Goal: Task Accomplishment & Management: Use online tool/utility

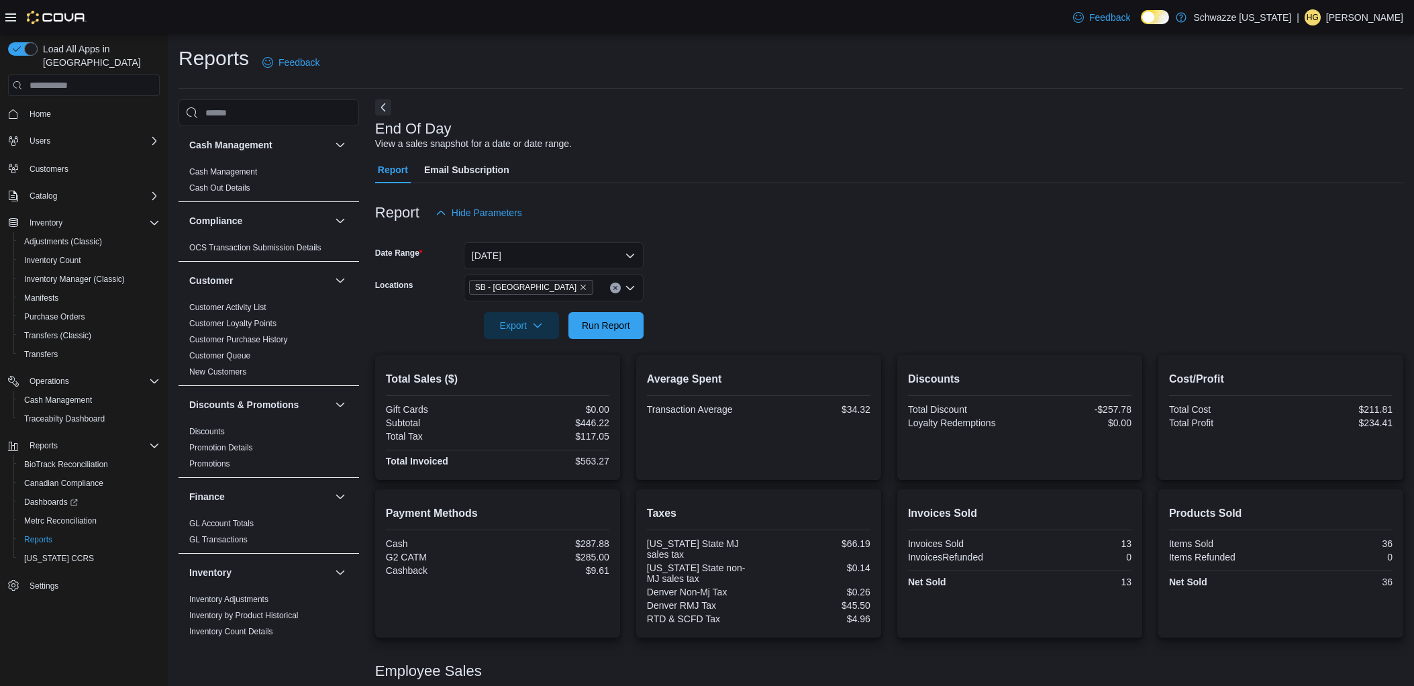
scroll to position [118, 0]
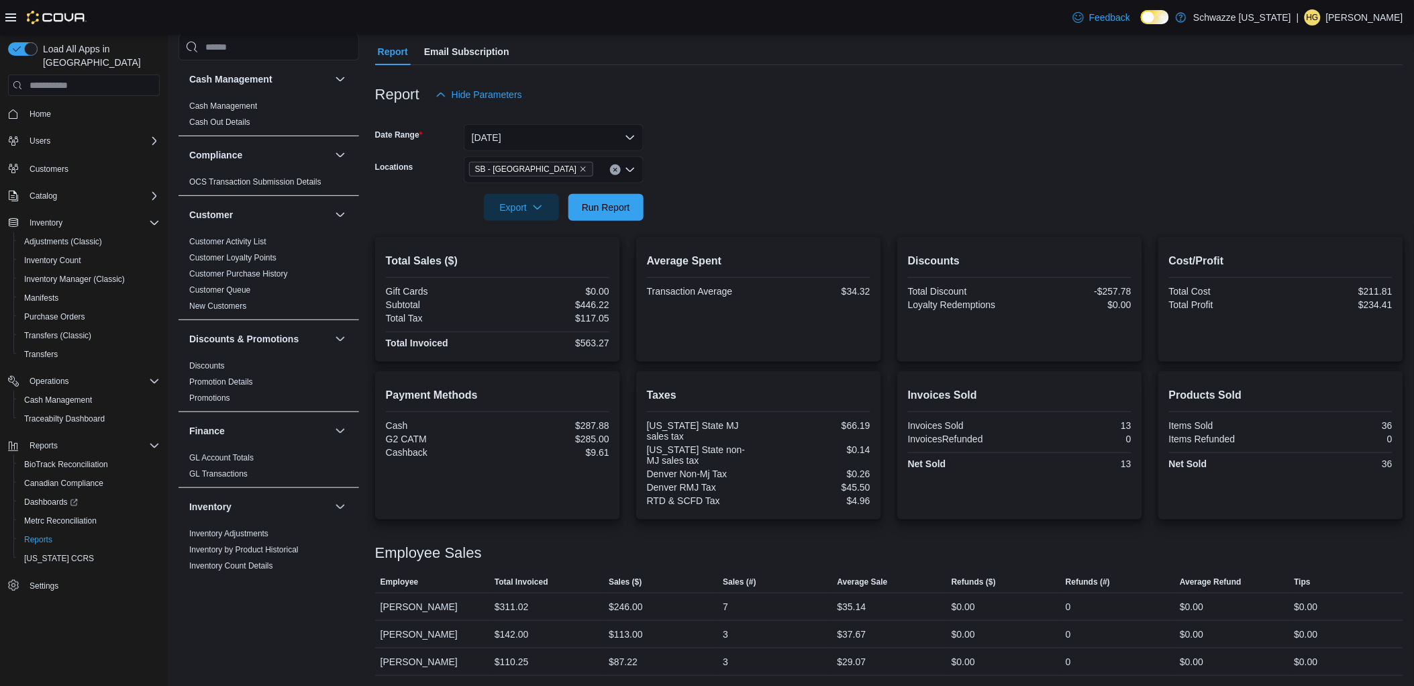
click at [877, 97] on div "Report Hide Parameters" at bounding box center [889, 94] width 1028 height 27
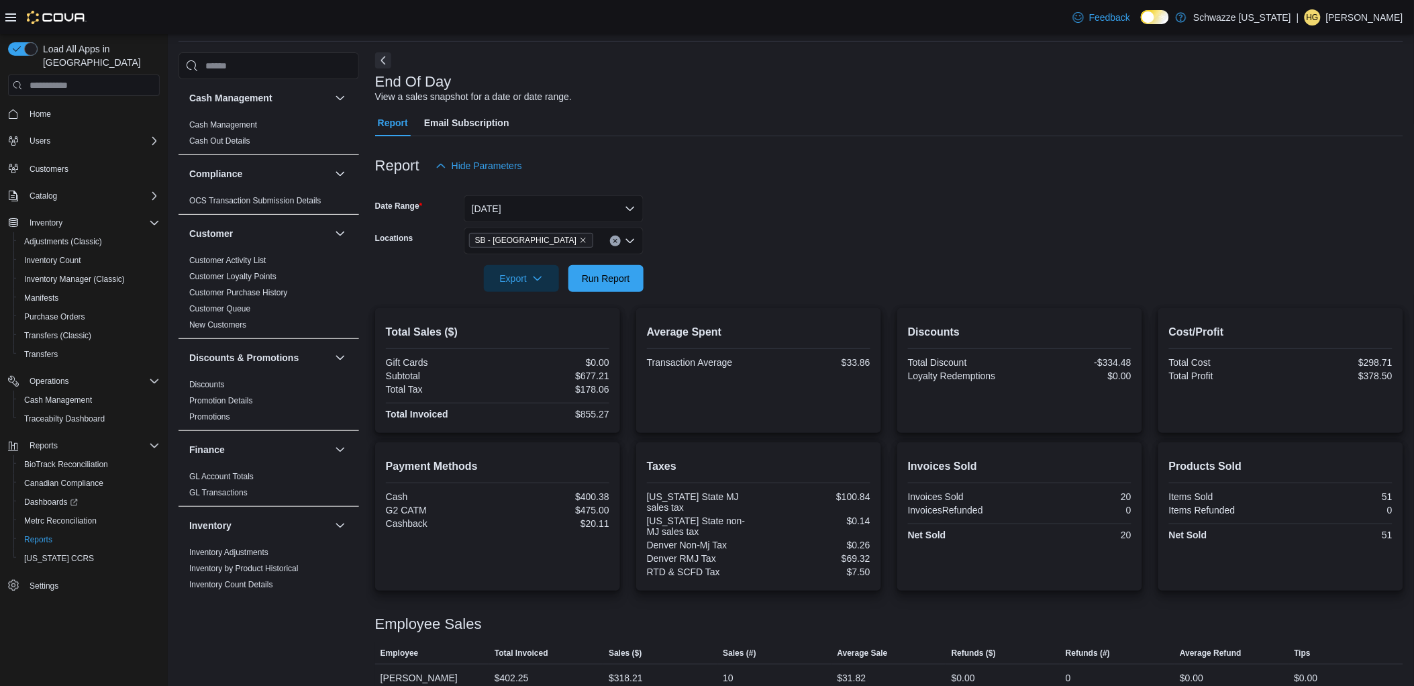
scroll to position [118, 0]
